Goal: Task Accomplishment & Management: Use online tool/utility

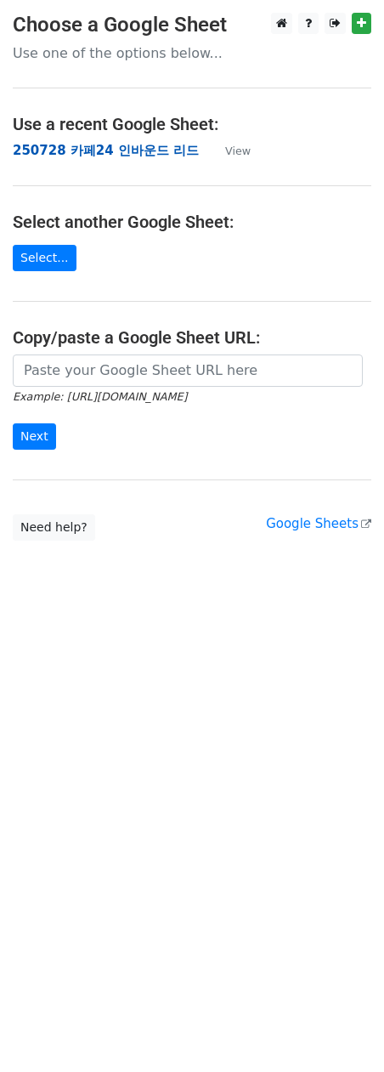
click at [143, 151] on strong "250728 카페24 인바운드 리드" at bounding box center [106, 150] width 186 height 15
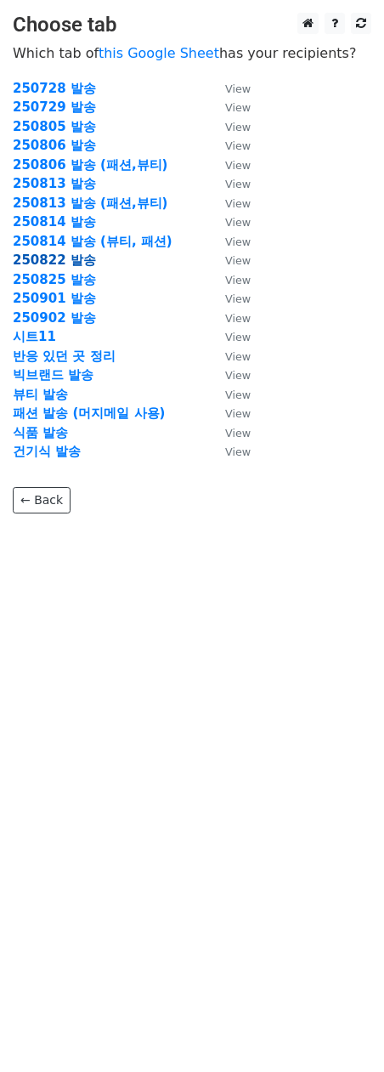
click at [71, 261] on strong "250822 발송" at bounding box center [54, 259] width 83 height 15
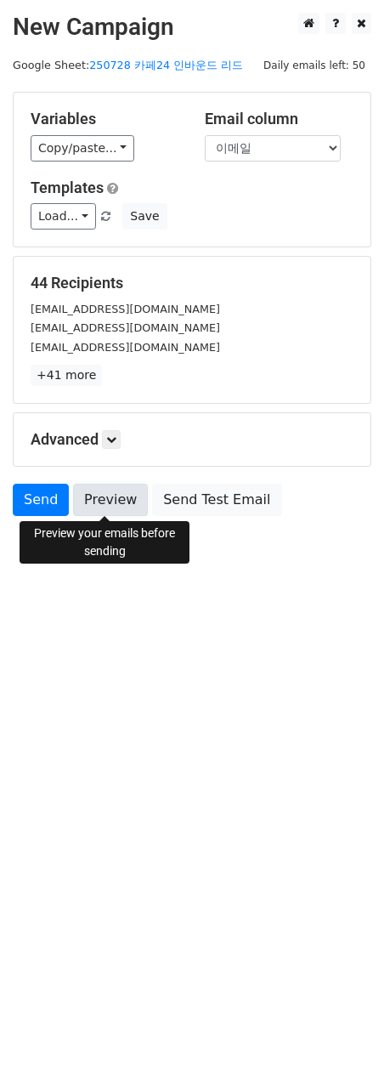
click at [111, 505] on link "Preview" at bounding box center [110, 500] width 75 height 32
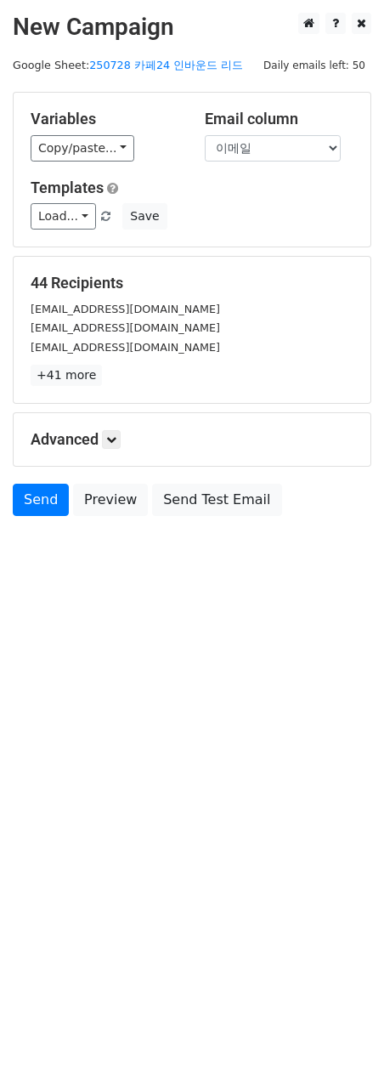
click at [193, 754] on html "New Campaign Daily emails left: 50 Google Sheet: 250728 카페24 인바운드 리드 Variables …" at bounding box center [192, 536] width 384 height 1072
click at [56, 501] on link "Send" at bounding box center [41, 500] width 56 height 32
